Goal: Task Accomplishment & Management: Manage account settings

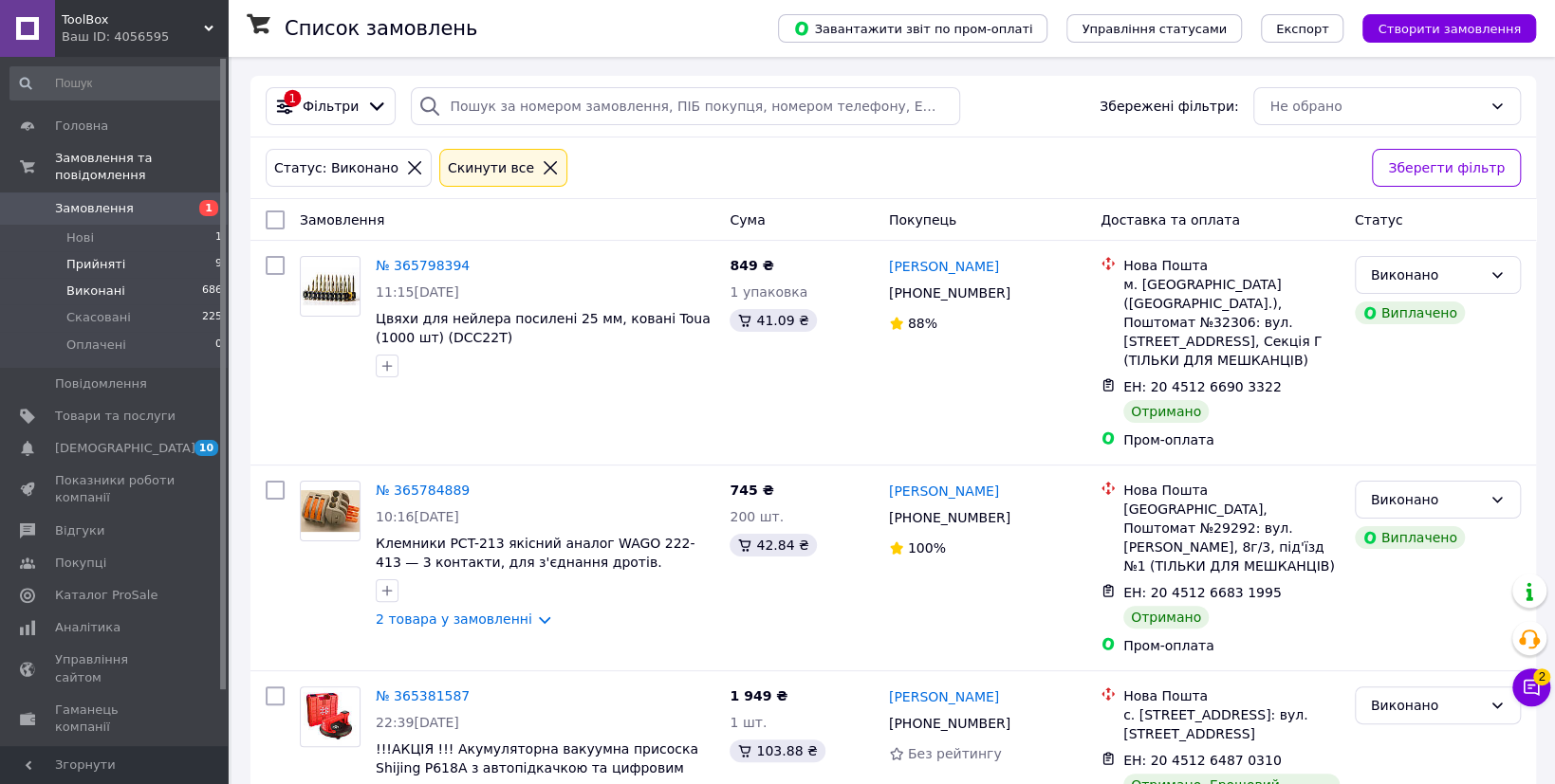
click at [86, 256] on span "Прийняті" at bounding box center [95, 265] width 59 height 17
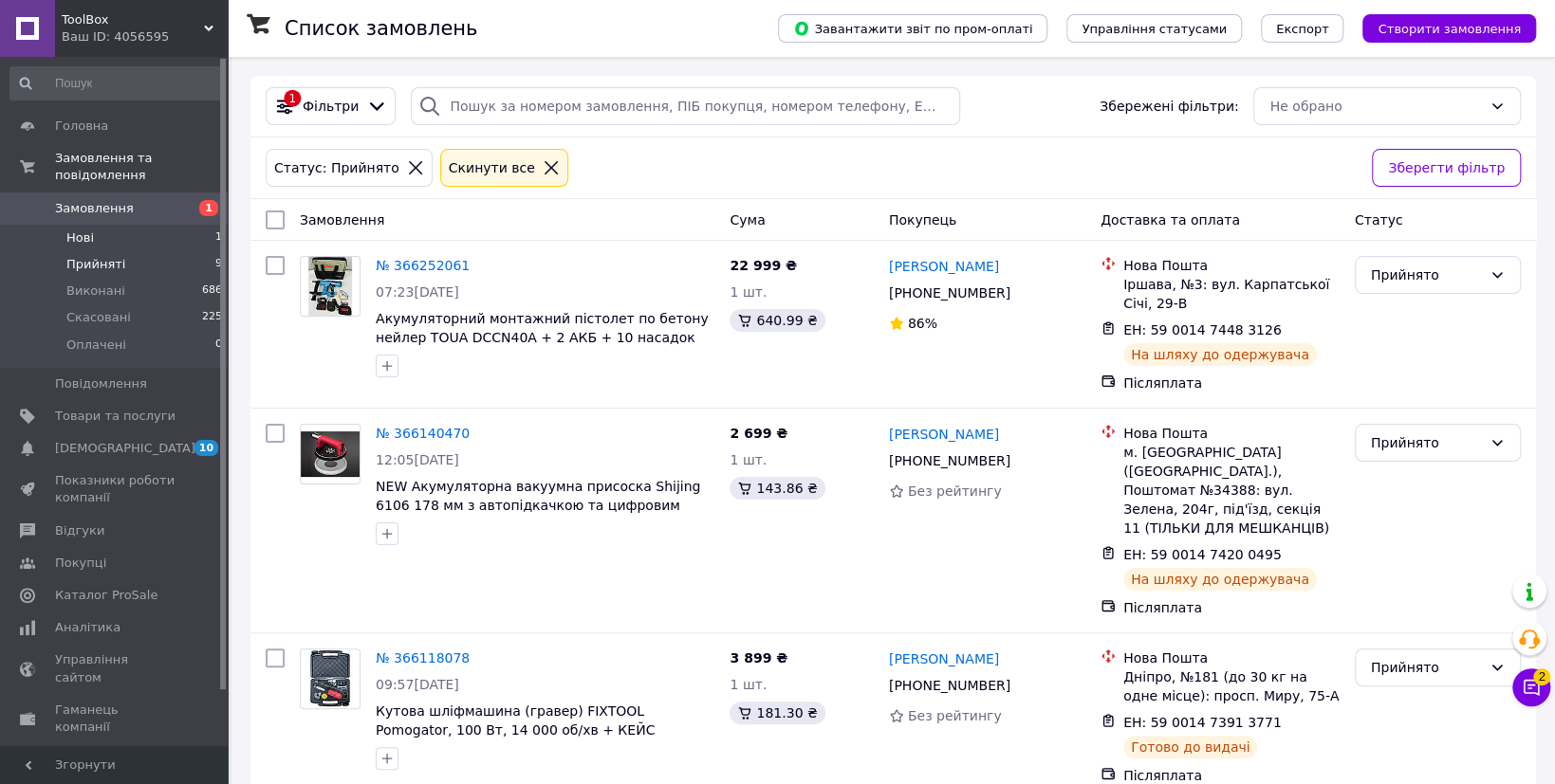
click at [84, 229] on span "Нові" at bounding box center [80, 238] width 28 height 17
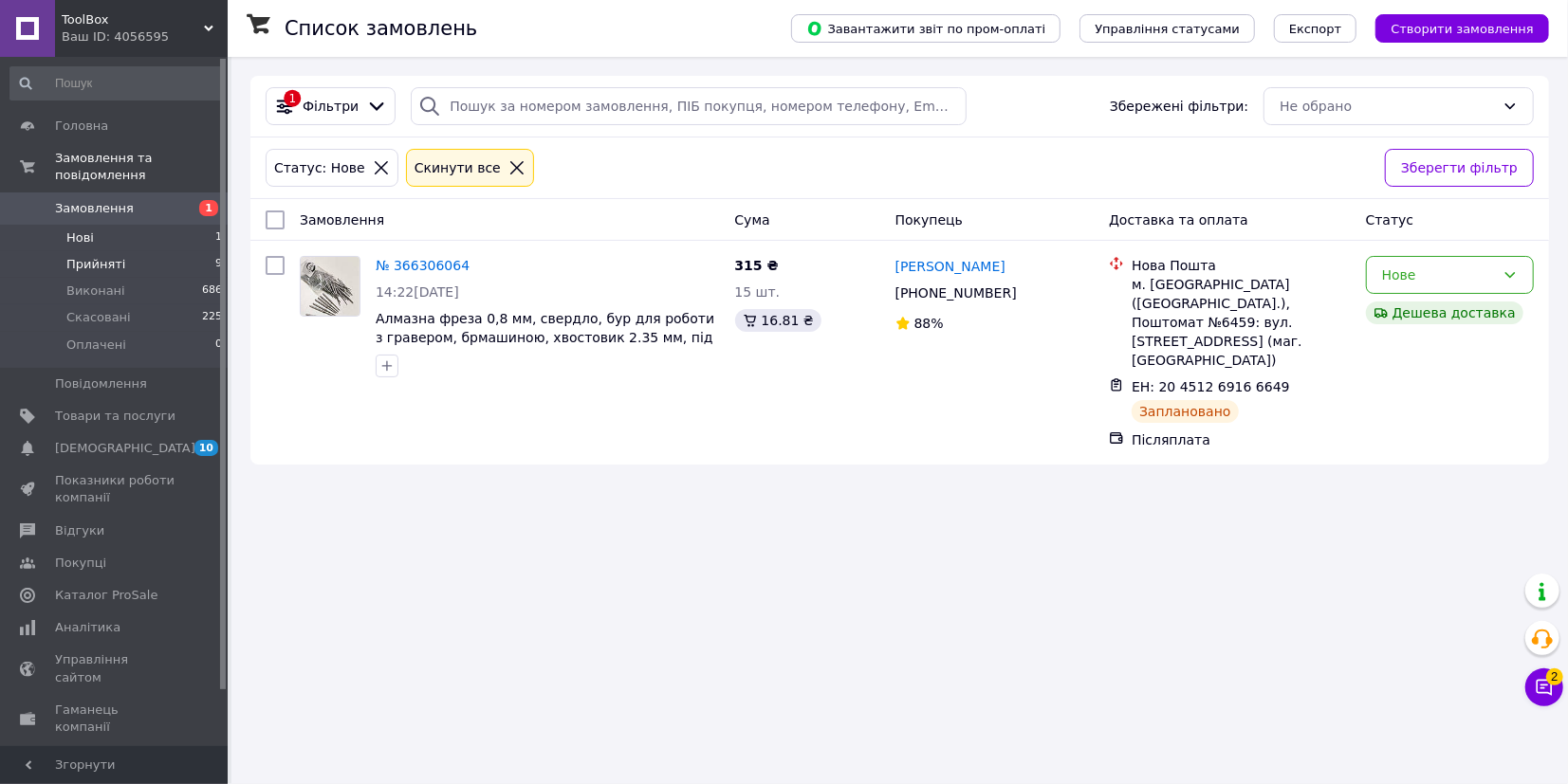
click at [91, 256] on span "Прийняті" at bounding box center [95, 265] width 59 height 17
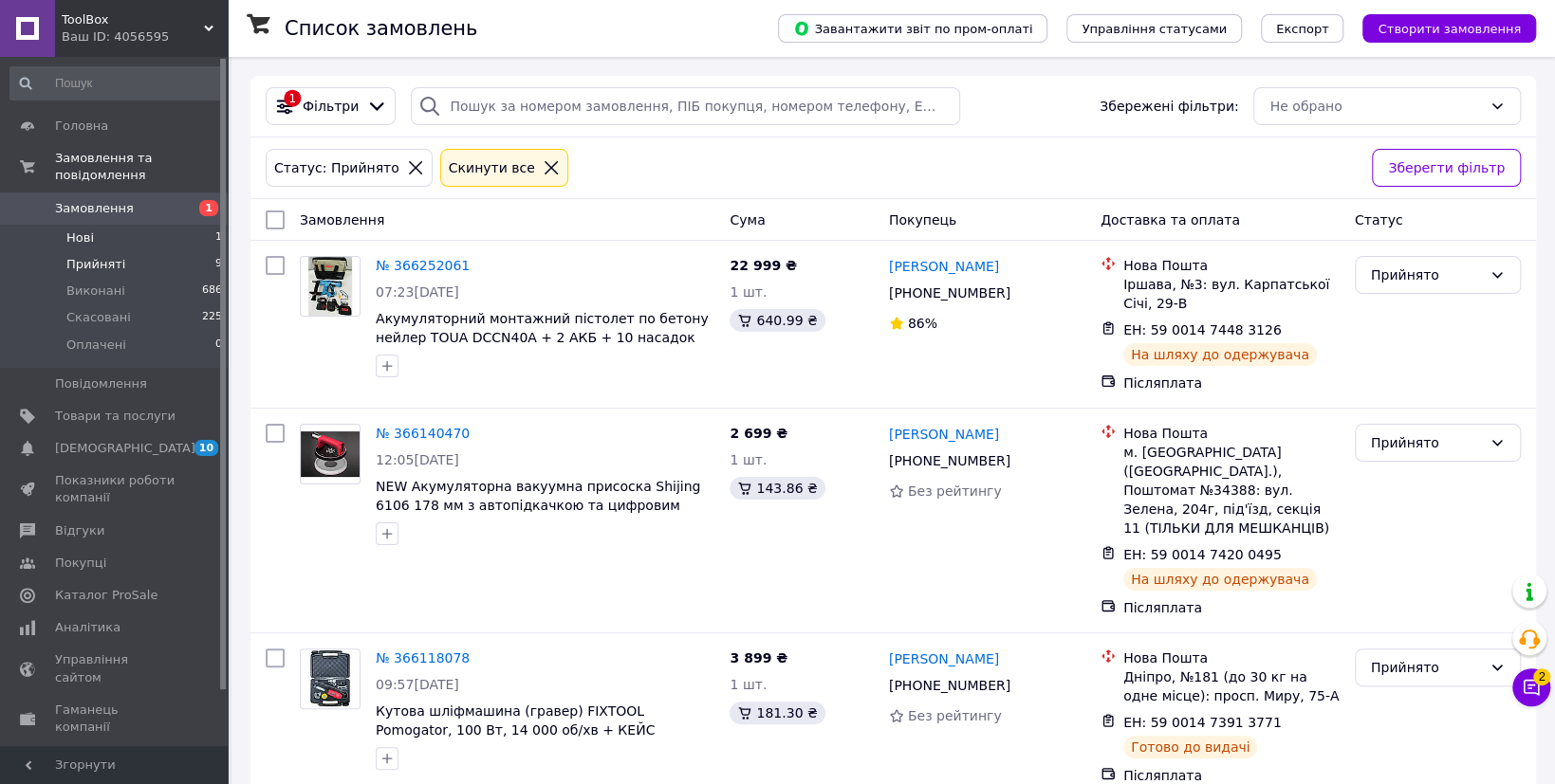
click at [94, 224] on li "Нові 1" at bounding box center [117, 238] width 233 height 27
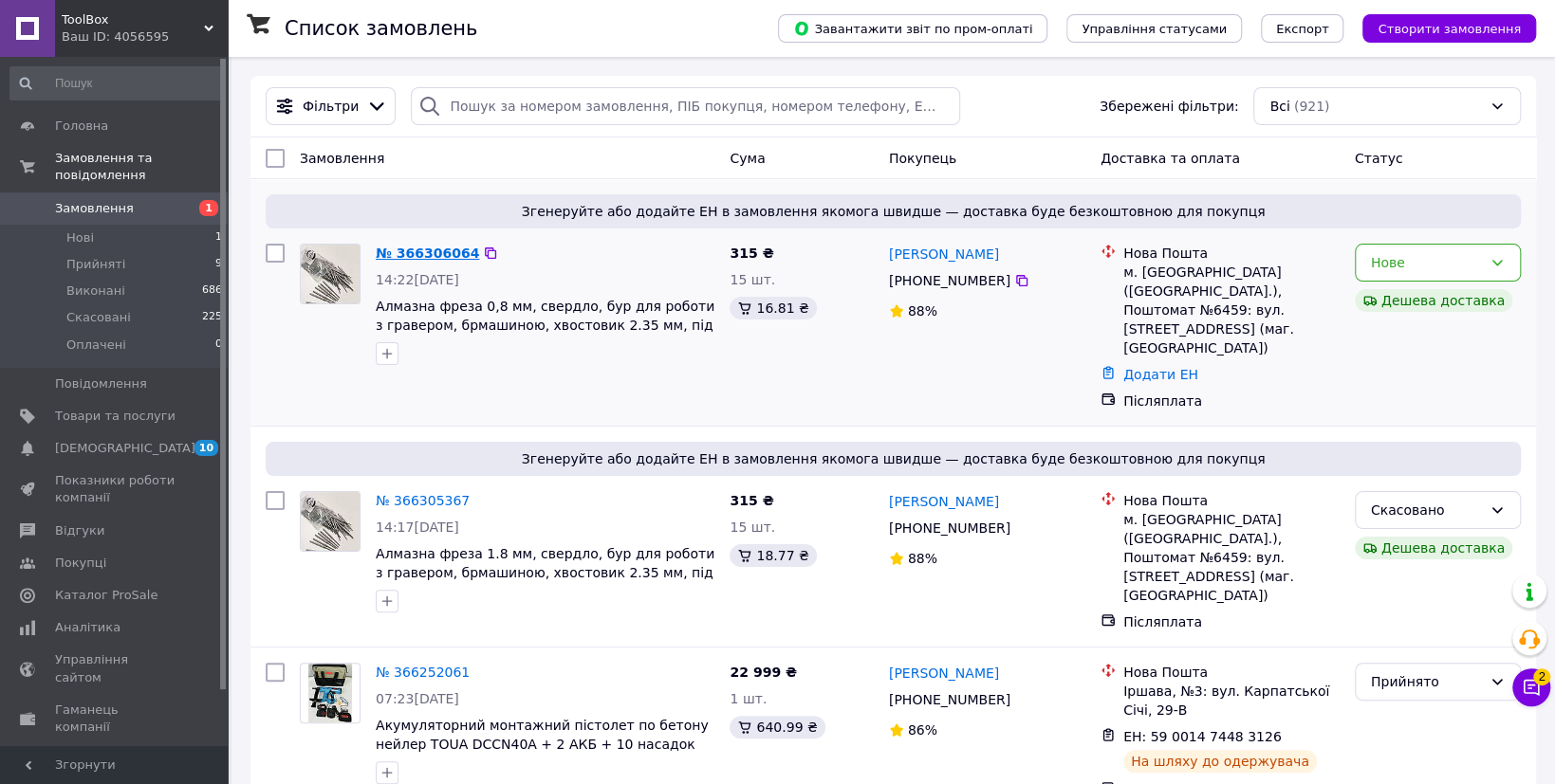
click at [432, 259] on link "№ 366306064" at bounding box center [427, 253] width 103 height 15
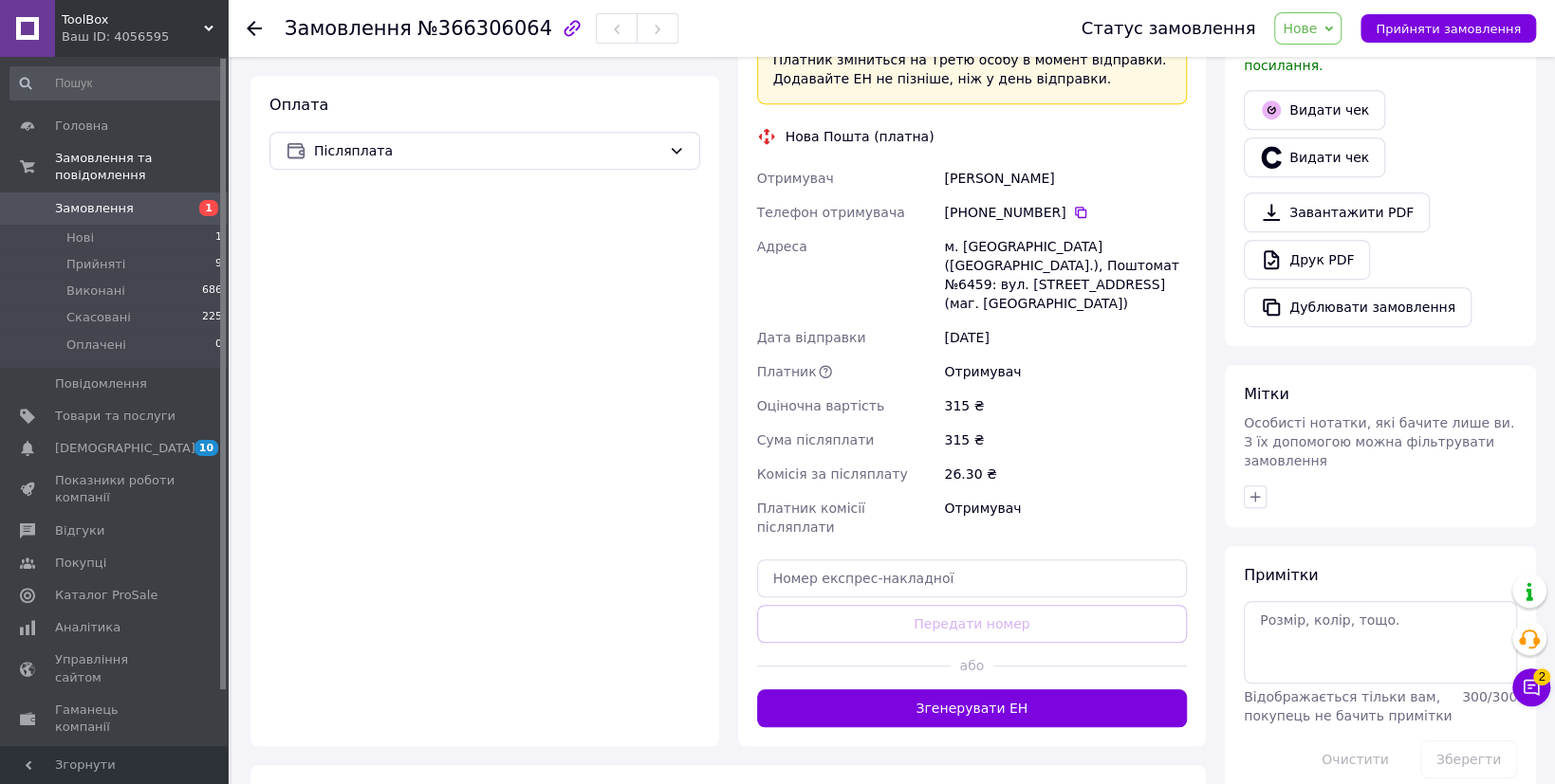
scroll to position [666, 0]
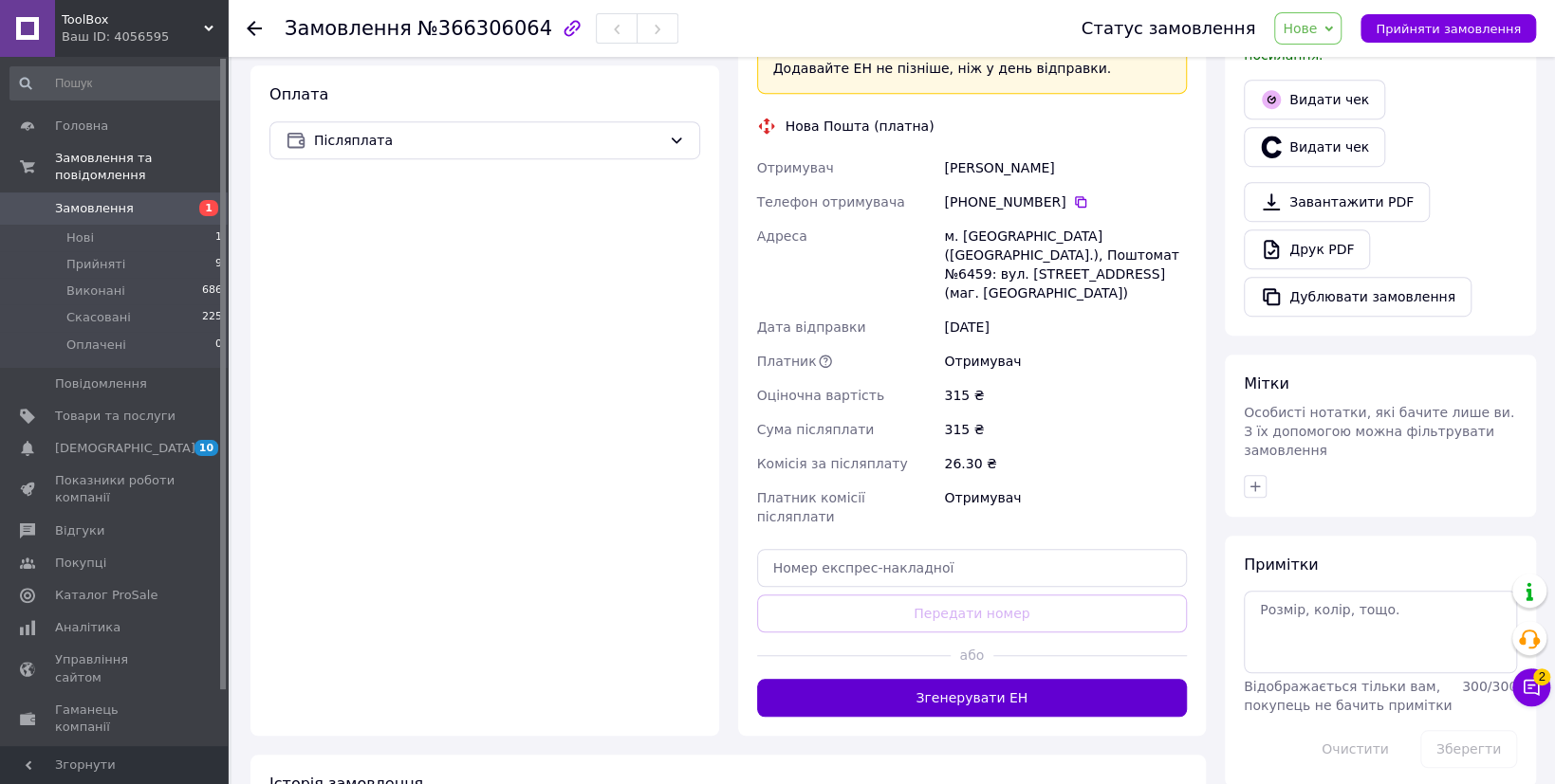
click at [1003, 679] on button "Згенерувати ЕН" at bounding box center [972, 697] width 431 height 38
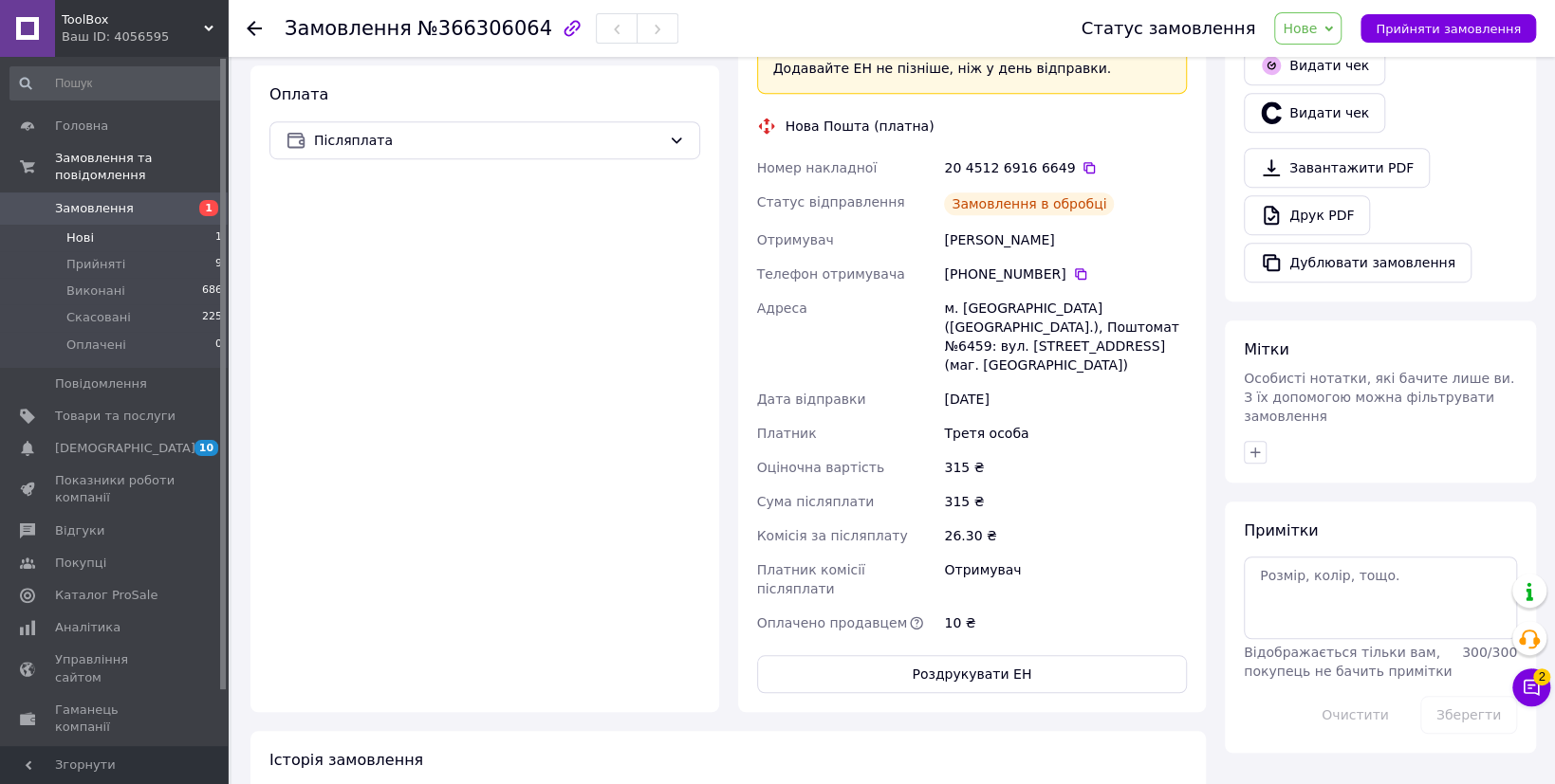
click at [75, 229] on span "Нові" at bounding box center [80, 238] width 28 height 17
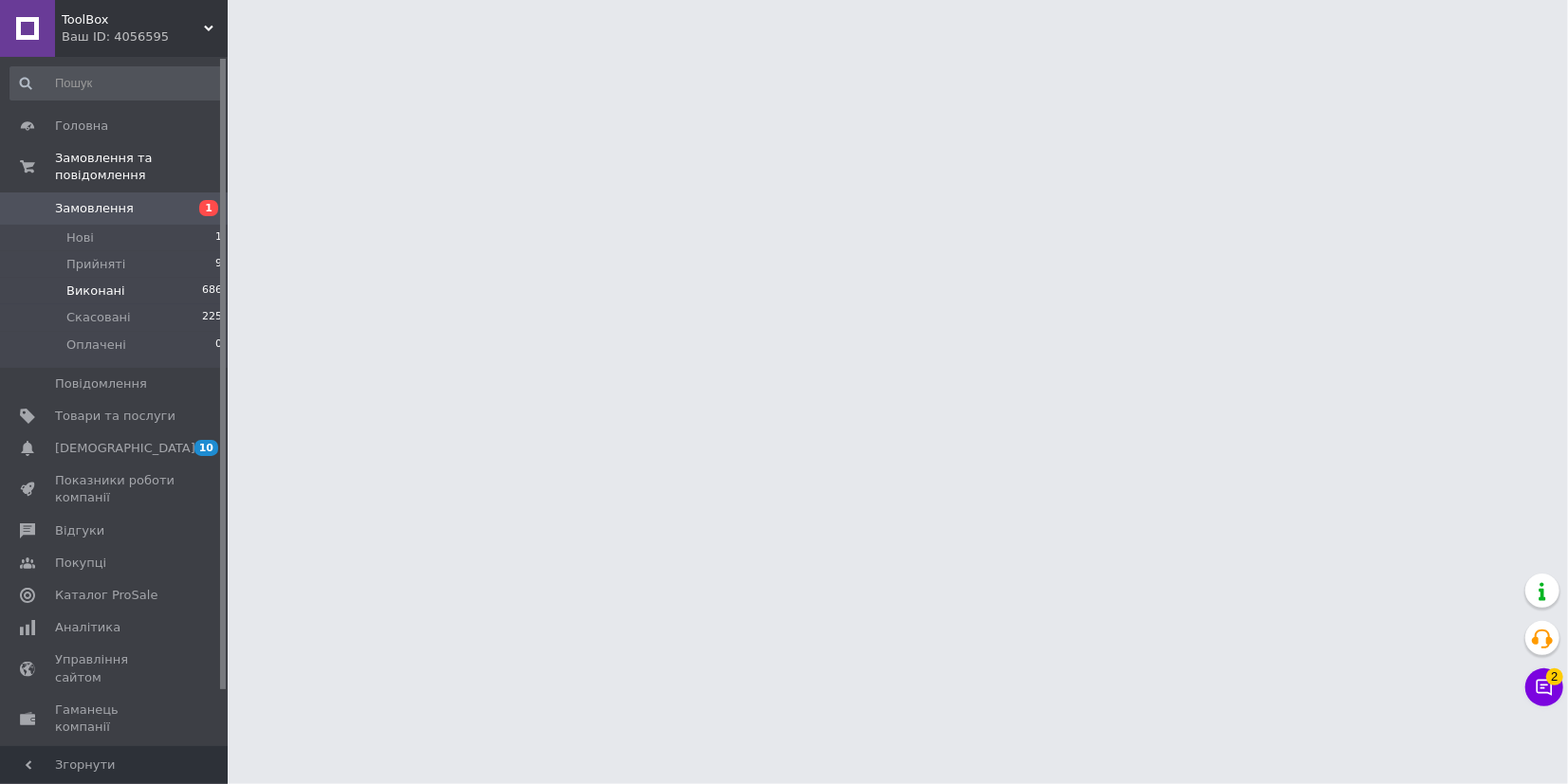
click at [64, 278] on li "Виконані 686" at bounding box center [117, 292] width 233 height 27
click at [91, 256] on span "Прийняті" at bounding box center [95, 265] width 59 height 17
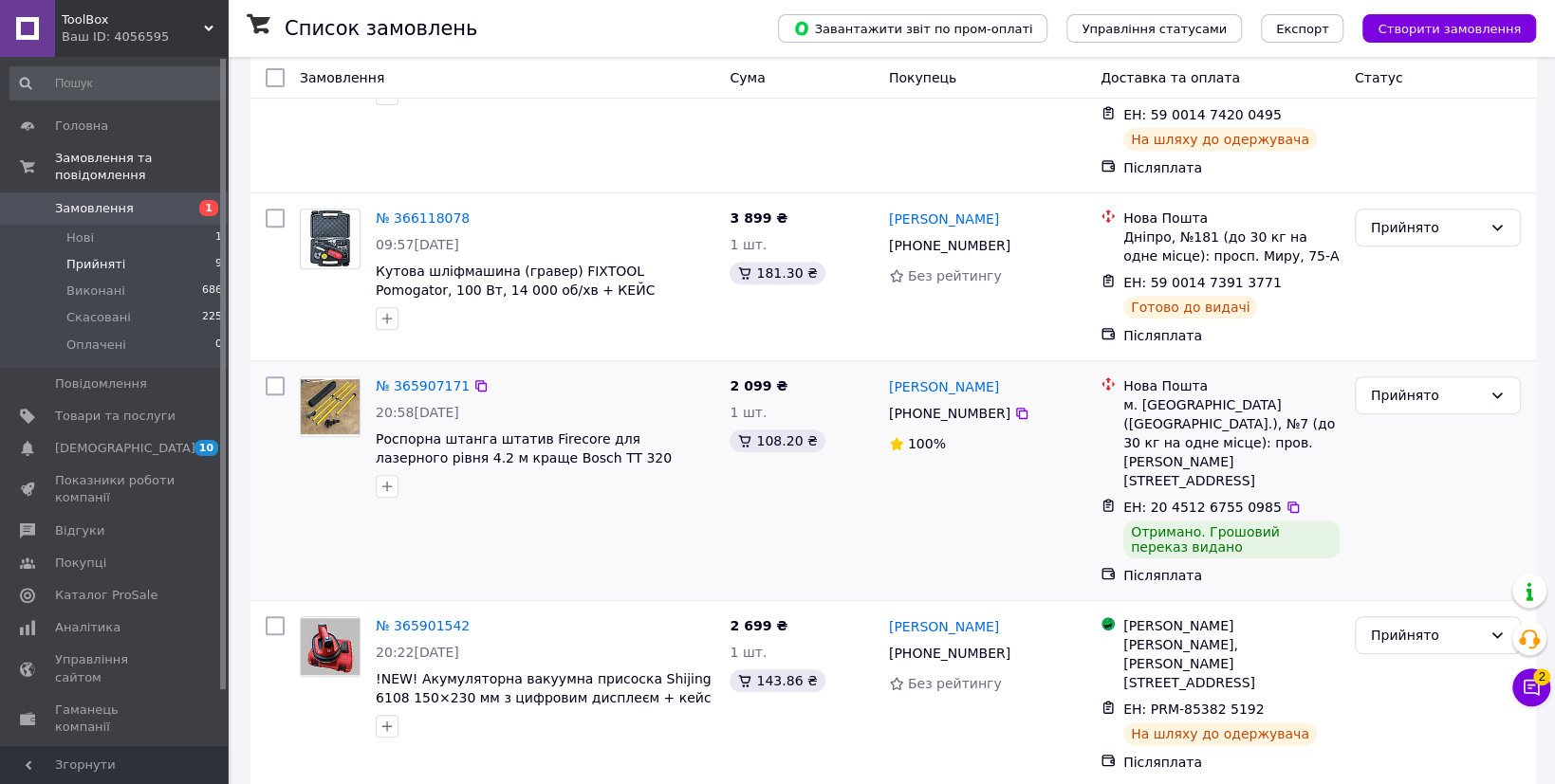
scroll to position [474, 0]
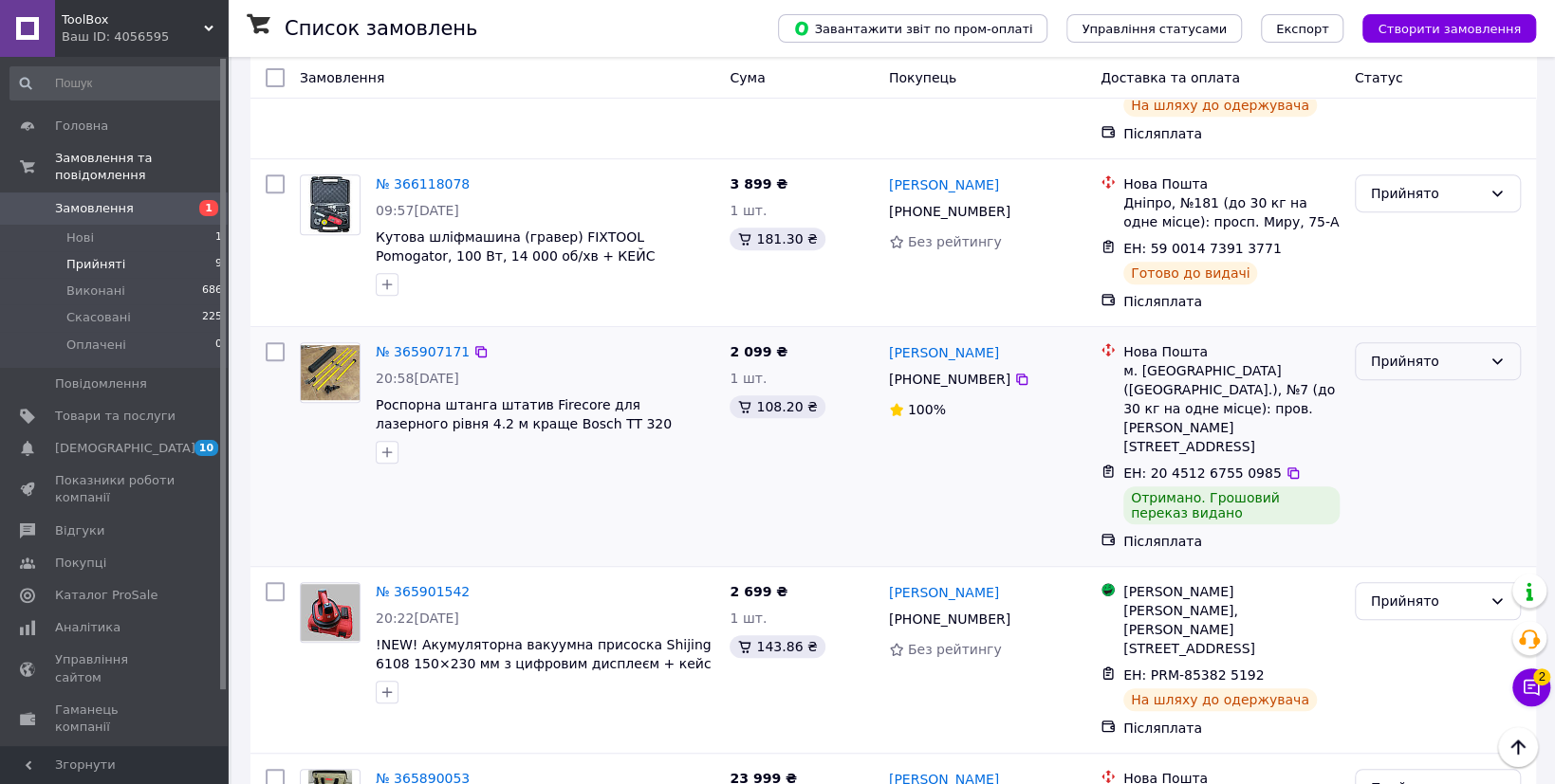
click at [1429, 351] on div "Прийнято" at bounding box center [1426, 361] width 111 height 21
click at [1418, 385] on li "Виконано" at bounding box center [1436, 382] width 164 height 34
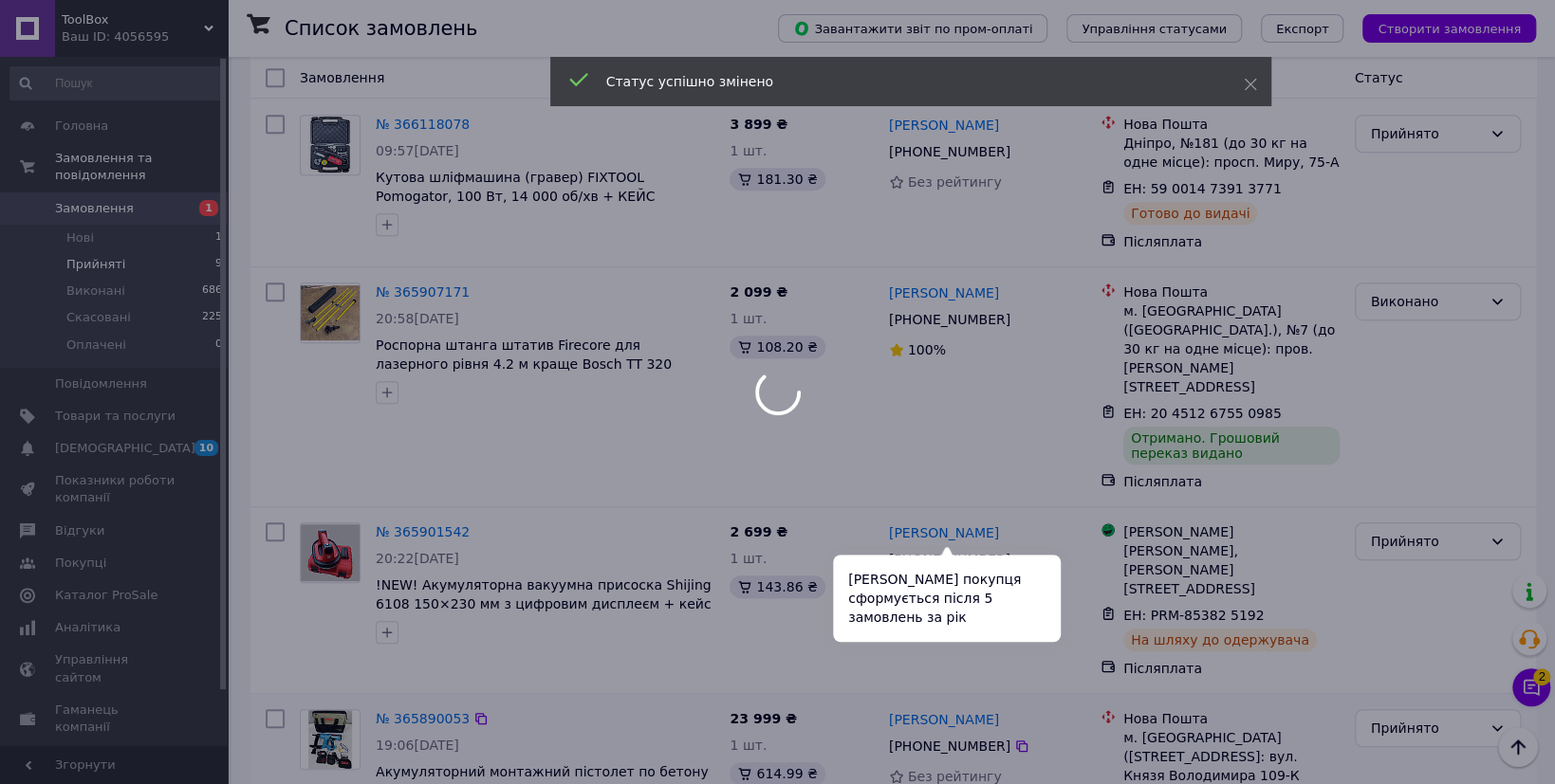
scroll to position [759, 0]
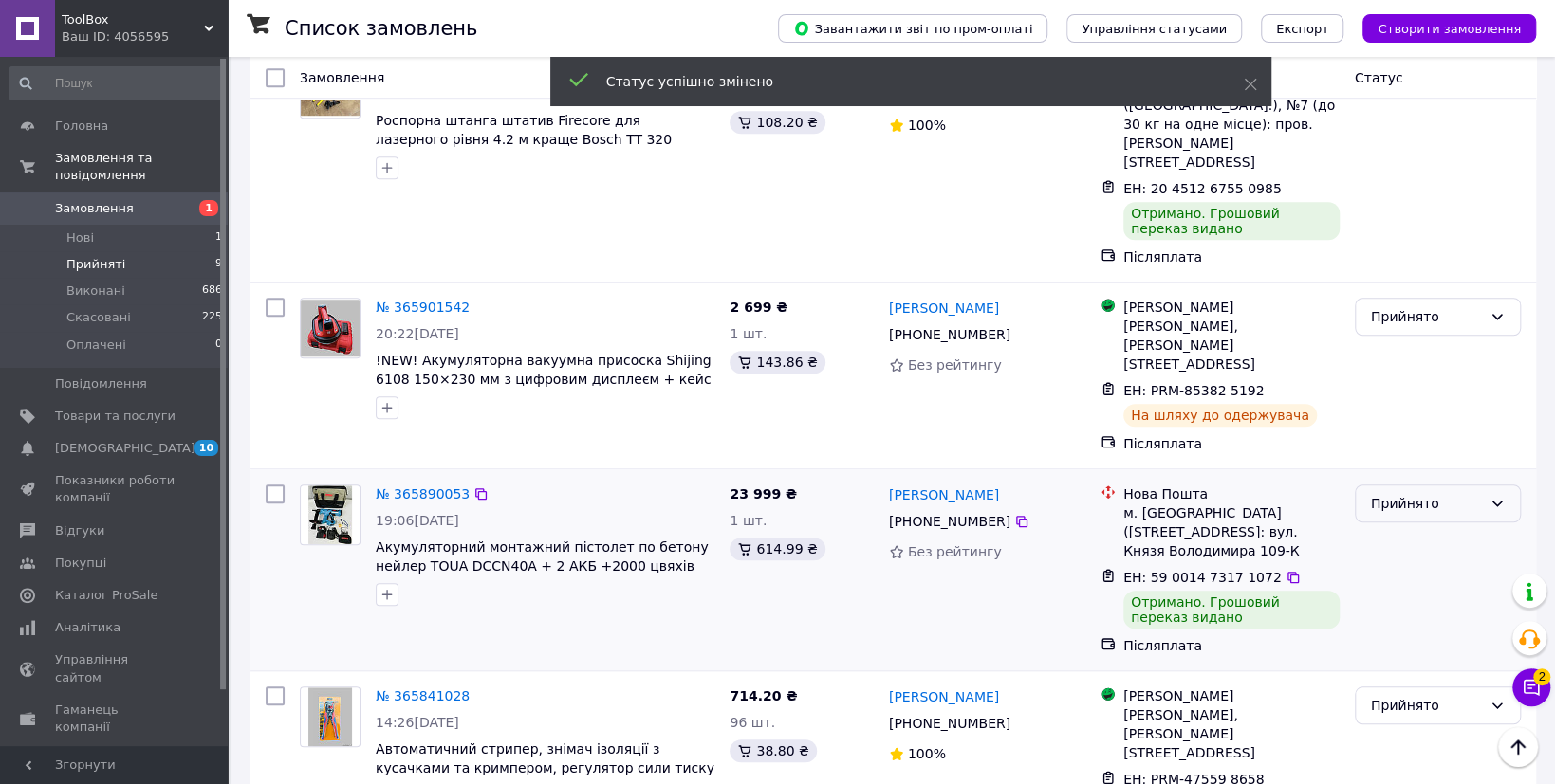
click at [1455, 493] on div "Прийнято" at bounding box center [1426, 504] width 111 height 21
click at [1422, 466] on li "Виконано" at bounding box center [1436, 467] width 164 height 34
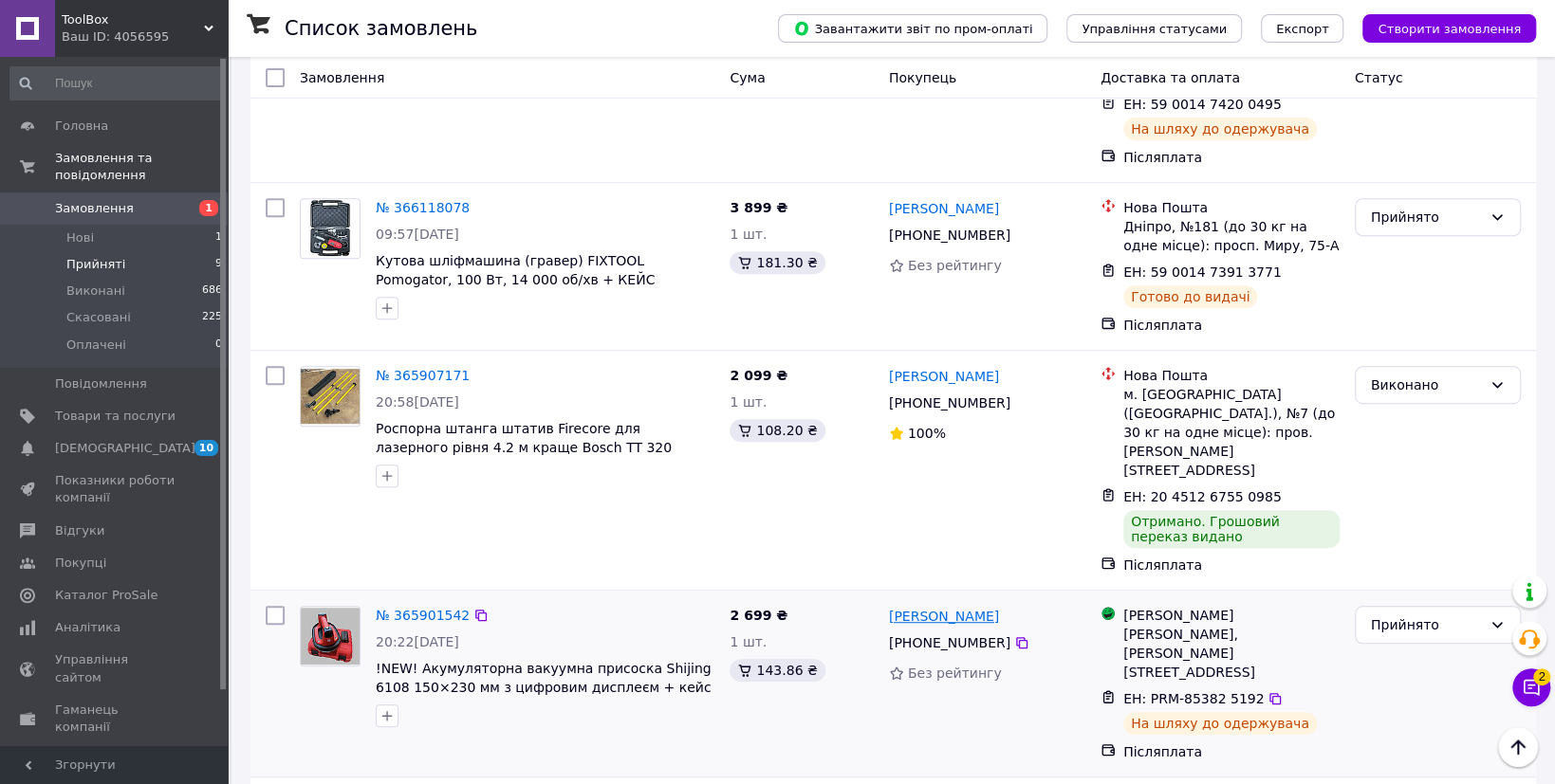
scroll to position [156, 0]
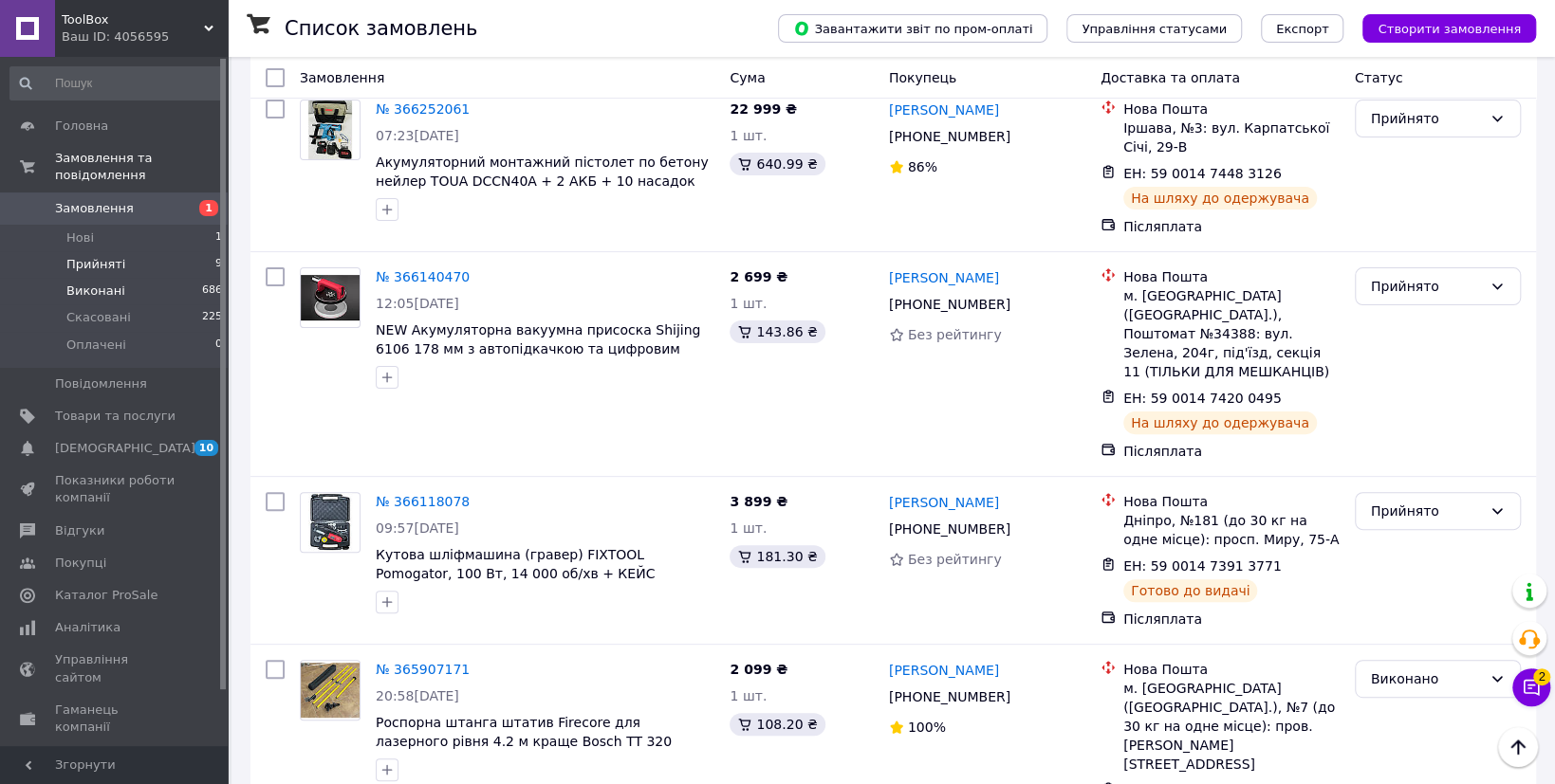
click at [89, 282] on span "Виконані" at bounding box center [95, 291] width 59 height 17
